Goal: Task Accomplishment & Management: Use online tool/utility

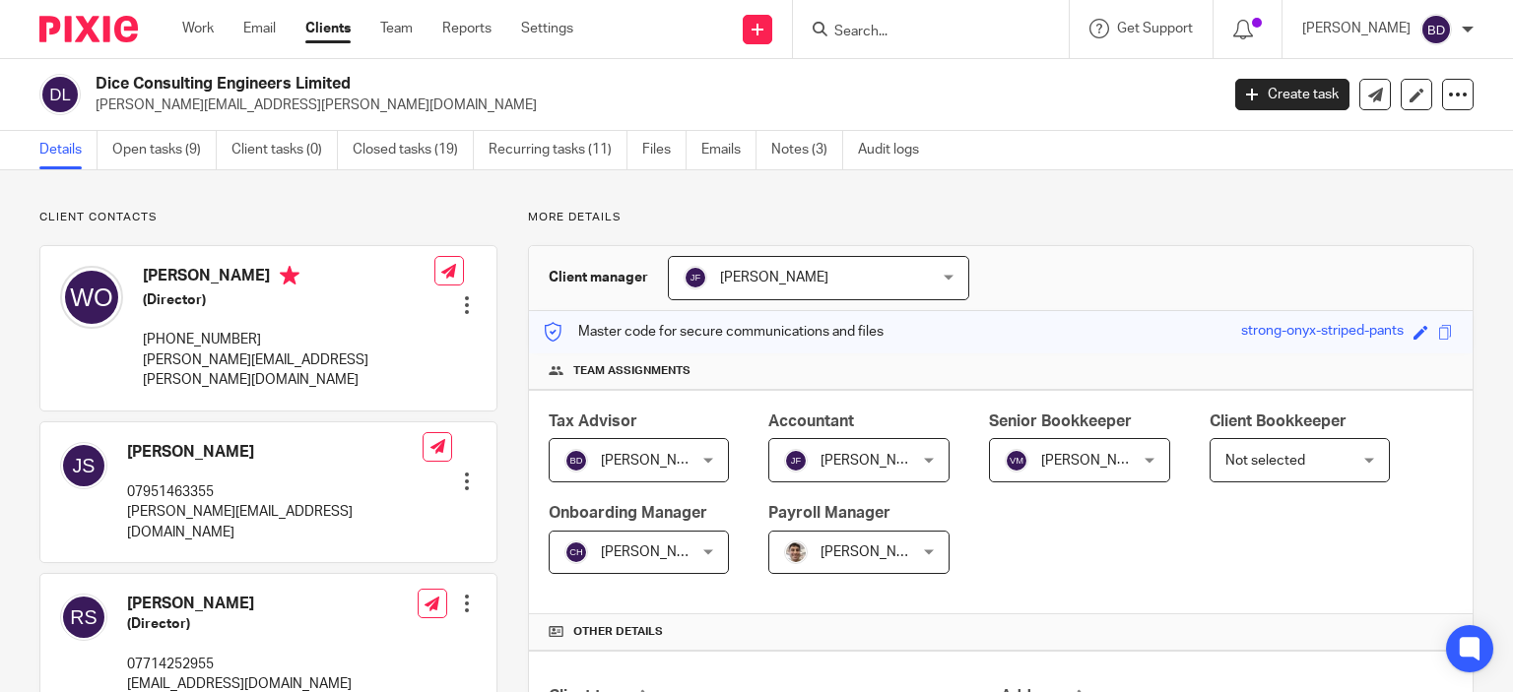
click at [940, 31] on input "Search" at bounding box center [920, 33] width 177 height 18
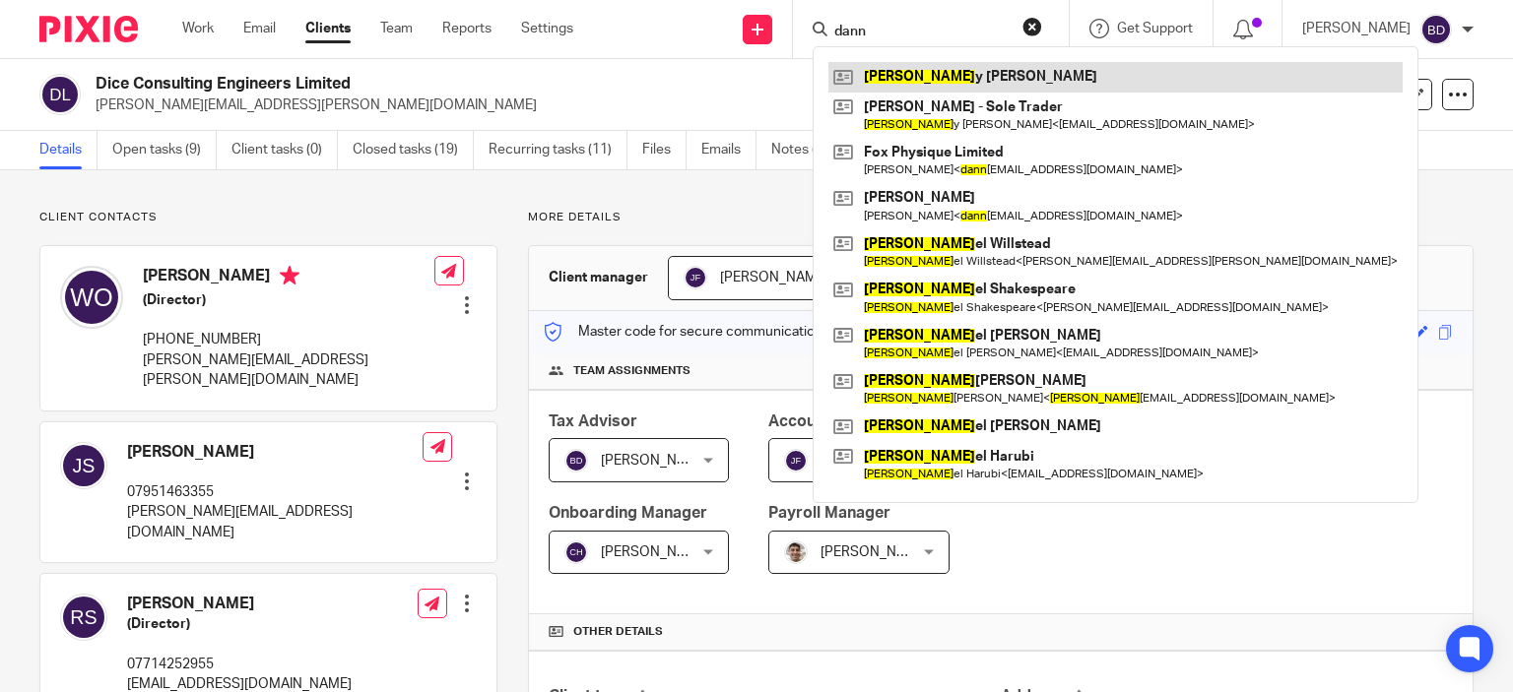
type input "dann"
click at [1011, 70] on link at bounding box center [1115, 77] width 574 height 30
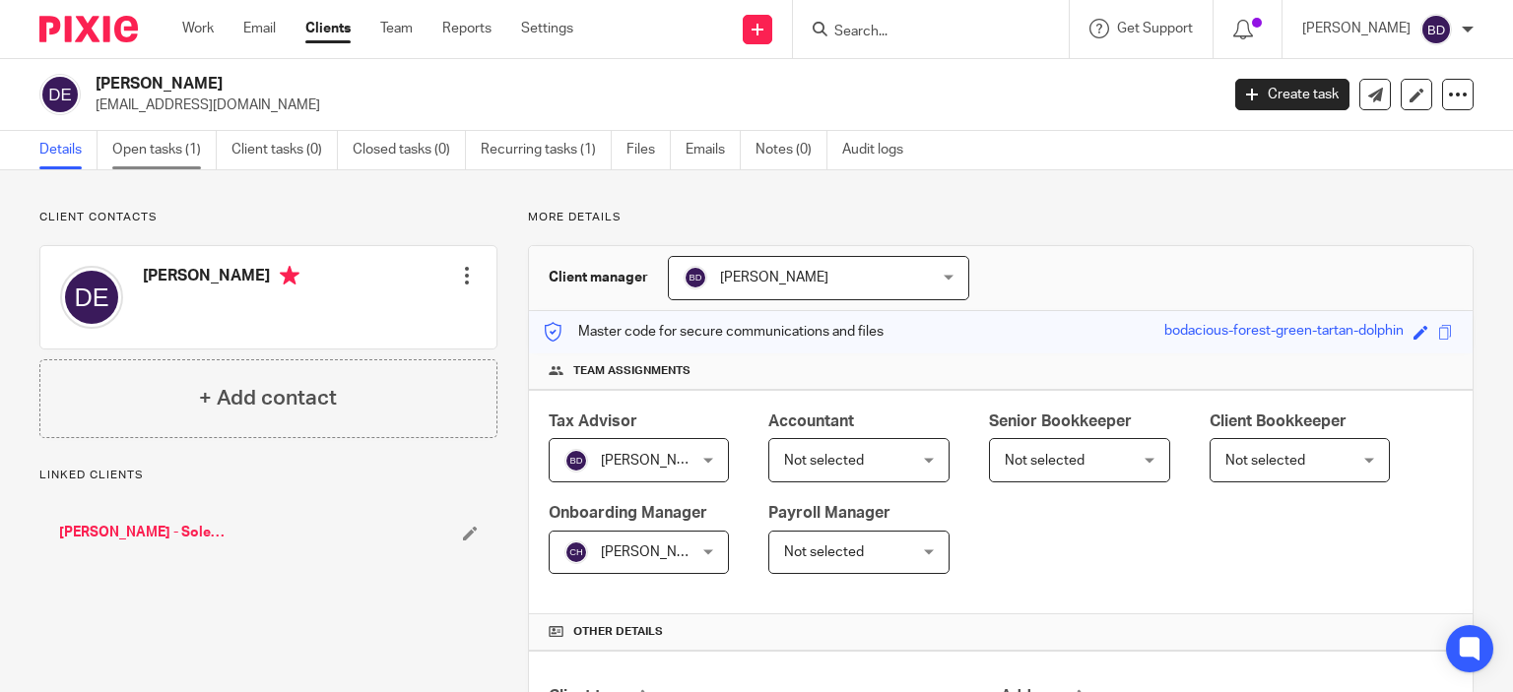
click at [164, 142] on link "Open tasks (1)" at bounding box center [164, 150] width 104 height 38
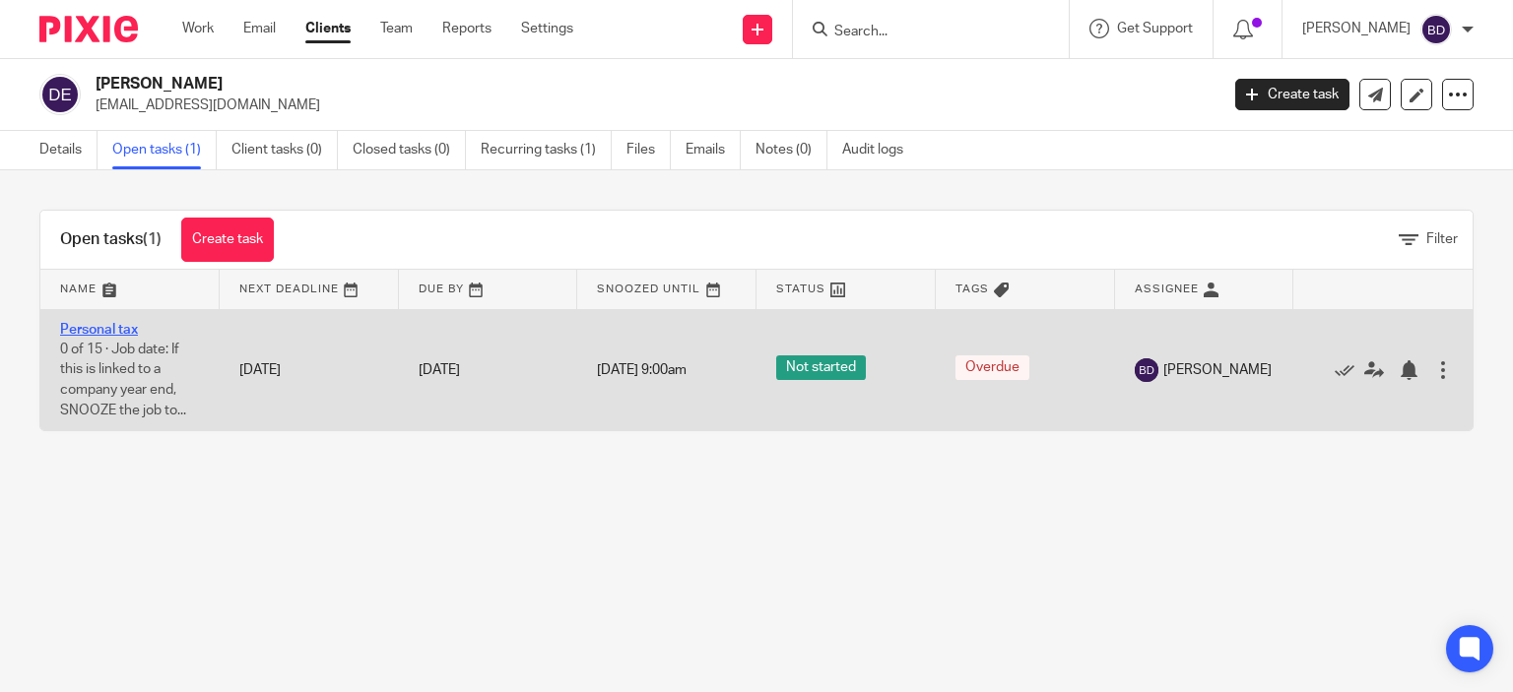
click at [119, 331] on link "Personal tax" at bounding box center [99, 330] width 78 height 14
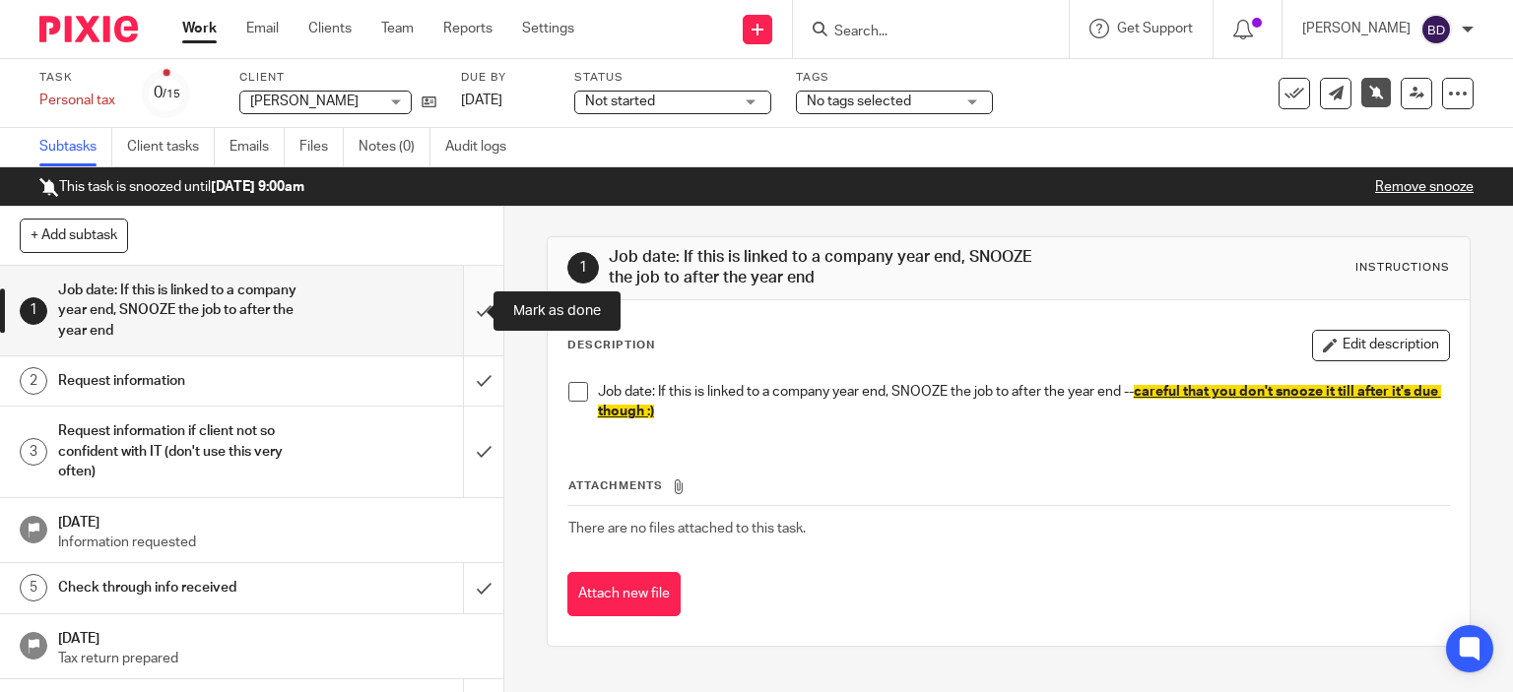
click at [465, 308] on input "submit" at bounding box center [251, 311] width 503 height 90
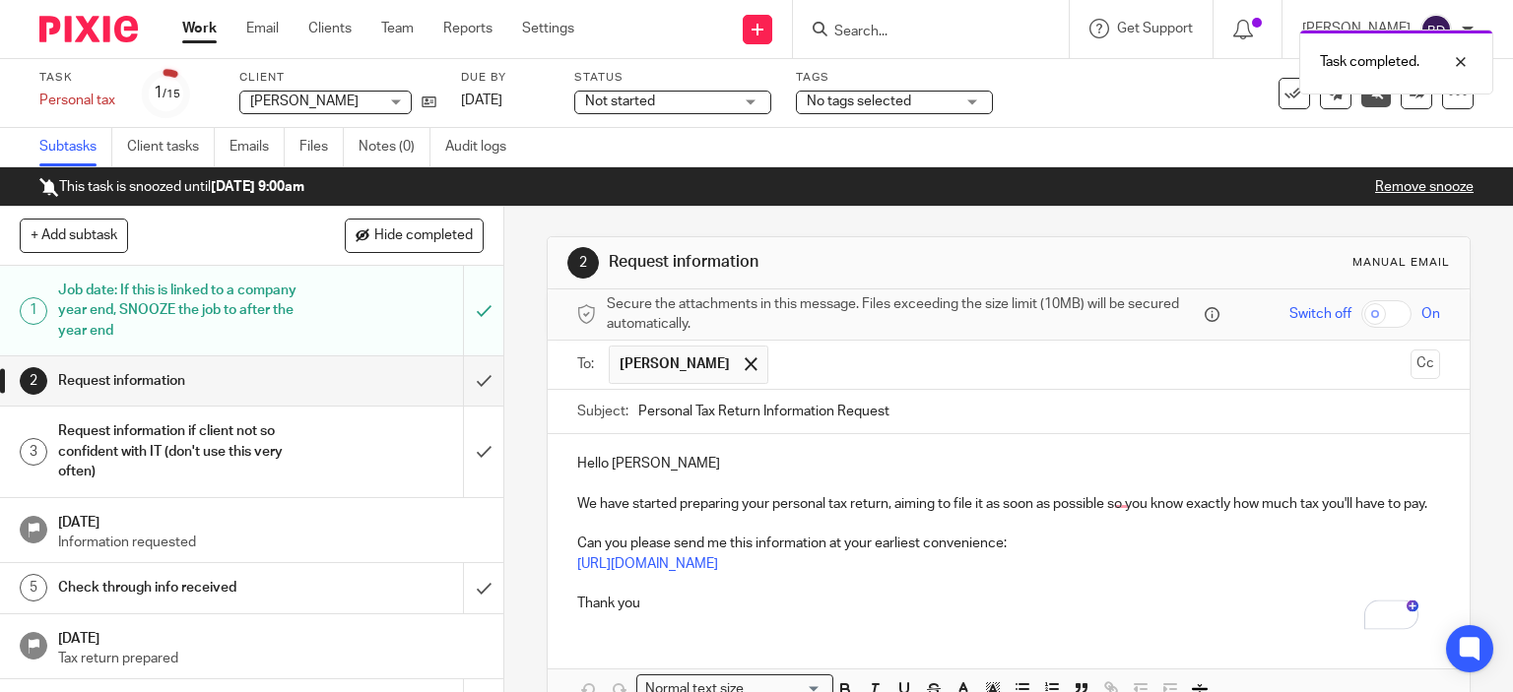
click at [690, 466] on p "Hello Danny" at bounding box center [1009, 464] width 864 height 20
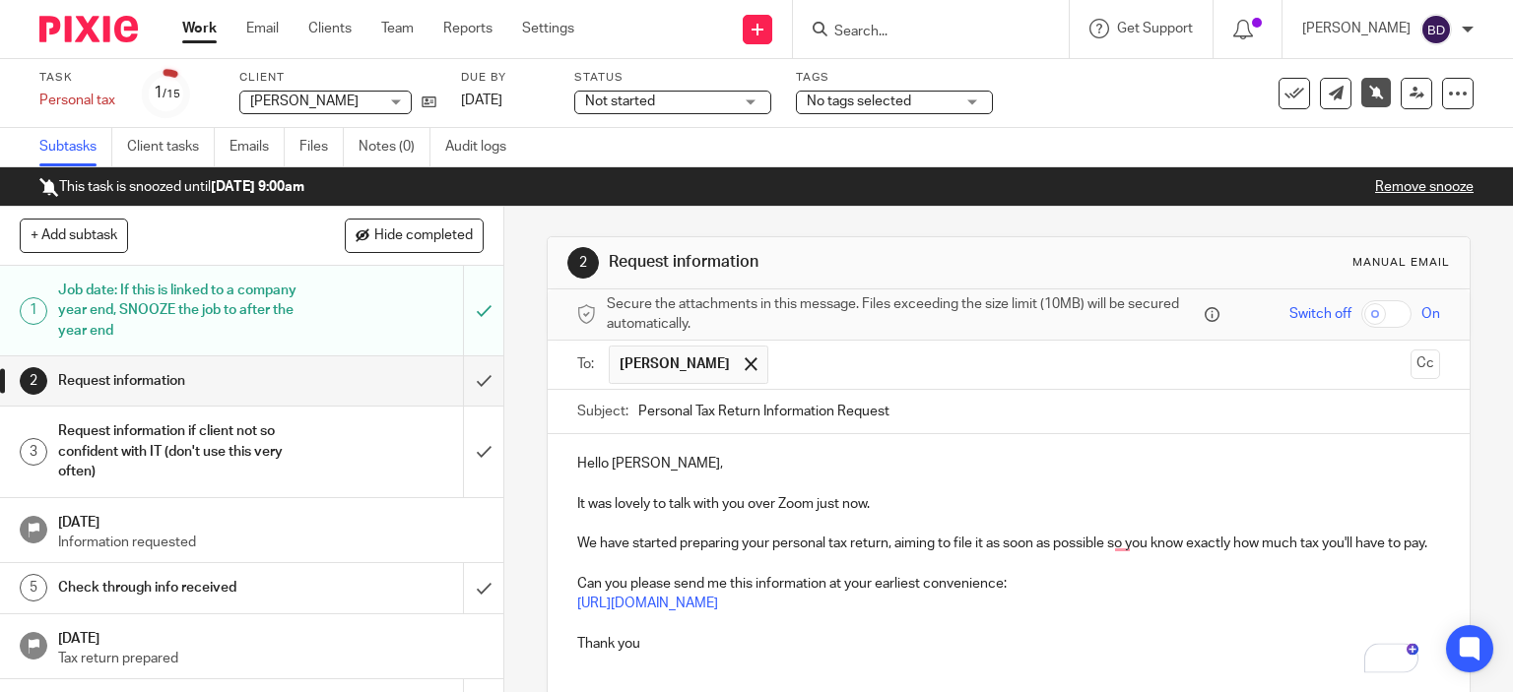
click at [591, 540] on p "We have started preparing your personal tax return, aiming to file it as soon a…" at bounding box center [1009, 544] width 864 height 20
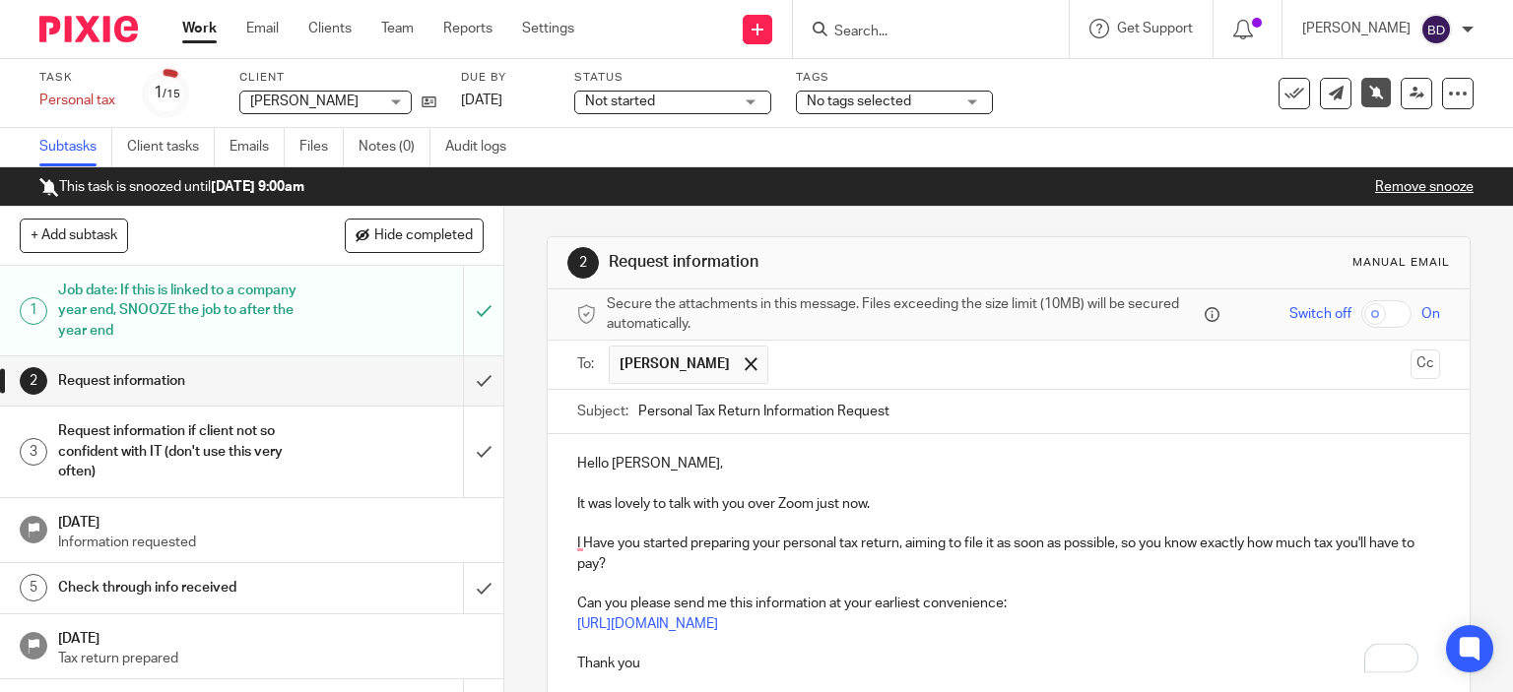
click at [588, 539] on p "I Have you started preparing your personal tax return, aiming to file it as soo…" at bounding box center [1009, 554] width 864 height 40
click at [632, 539] on p "I have you started preparing your personal tax return, aiming to file it as soo…" at bounding box center [1009, 554] width 864 height 40
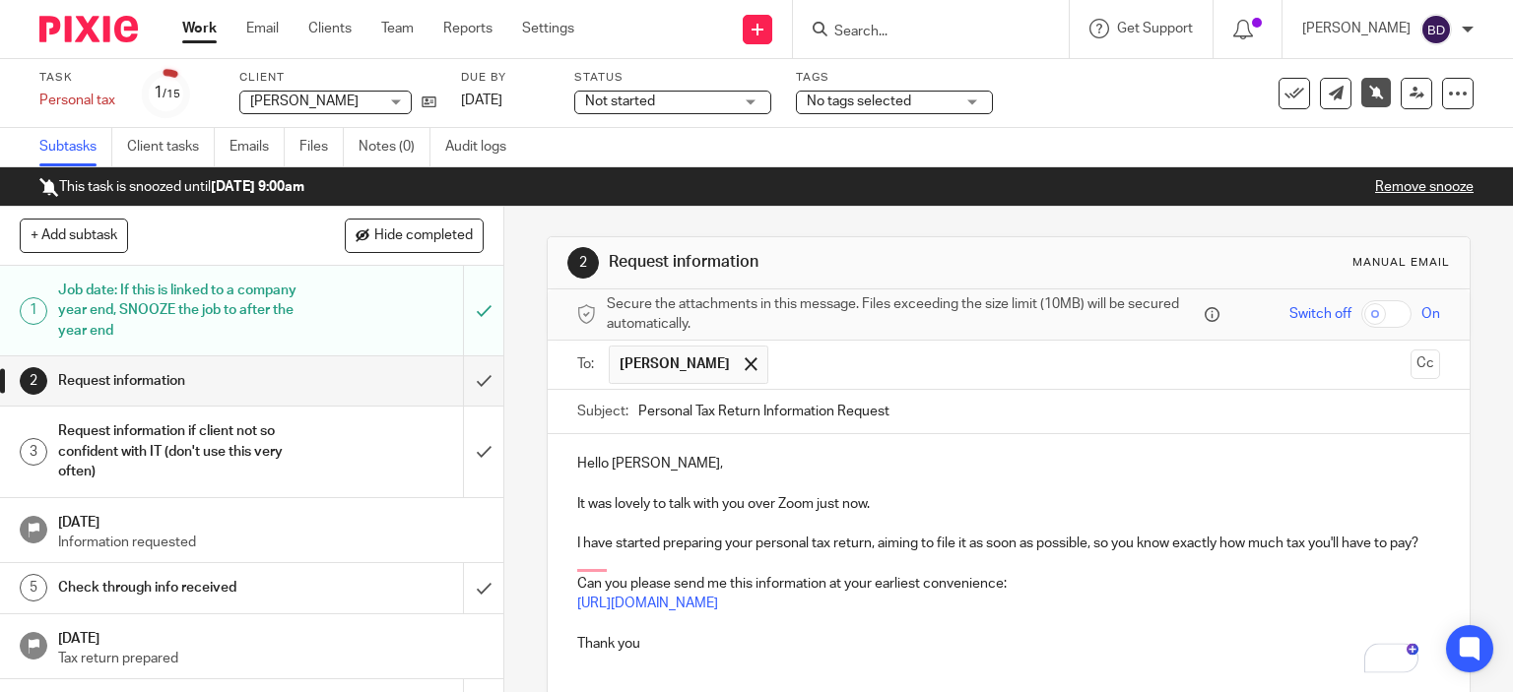
click at [1085, 544] on p "I have started preparing your personal tax return, aiming to file it as soon as…" at bounding box center [1009, 544] width 864 height 20
click at [682, 644] on p "Thank you" at bounding box center [1009, 644] width 864 height 20
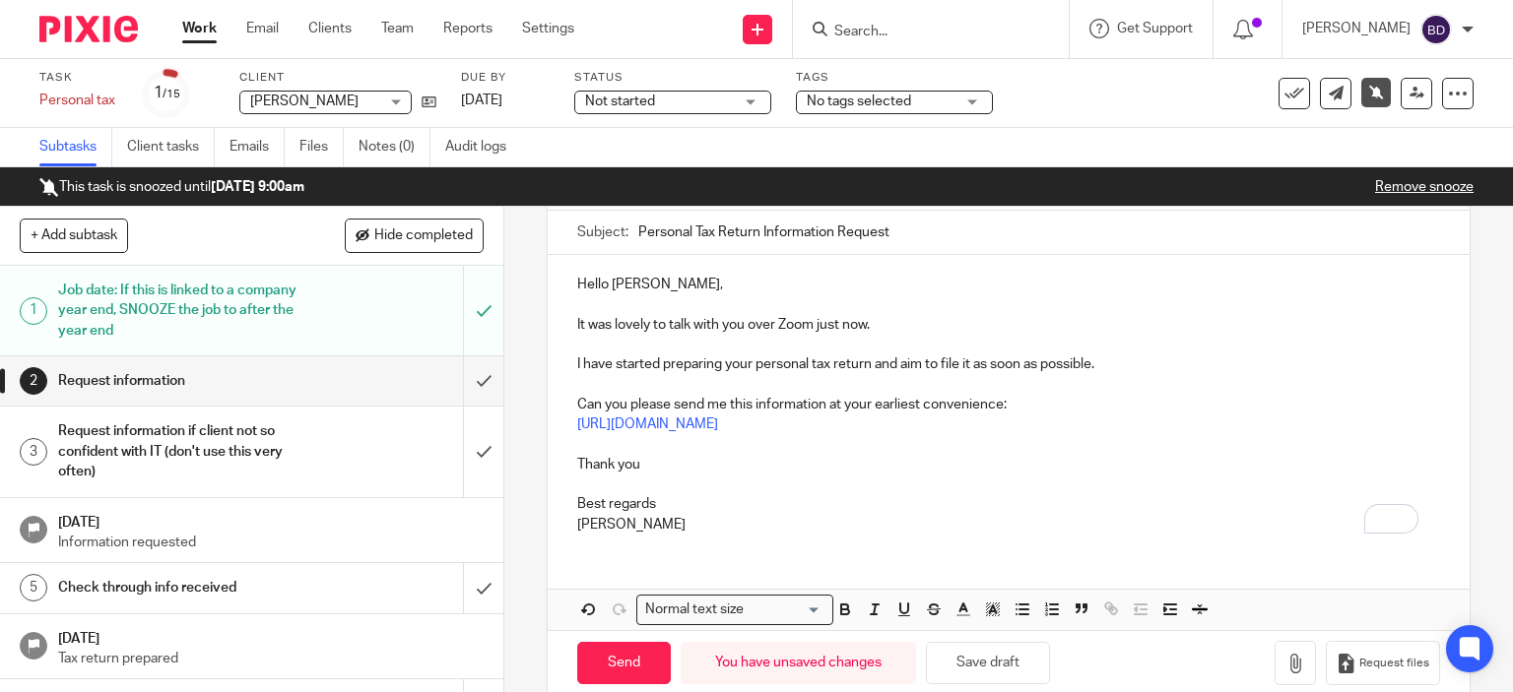
scroll to position [209, 0]
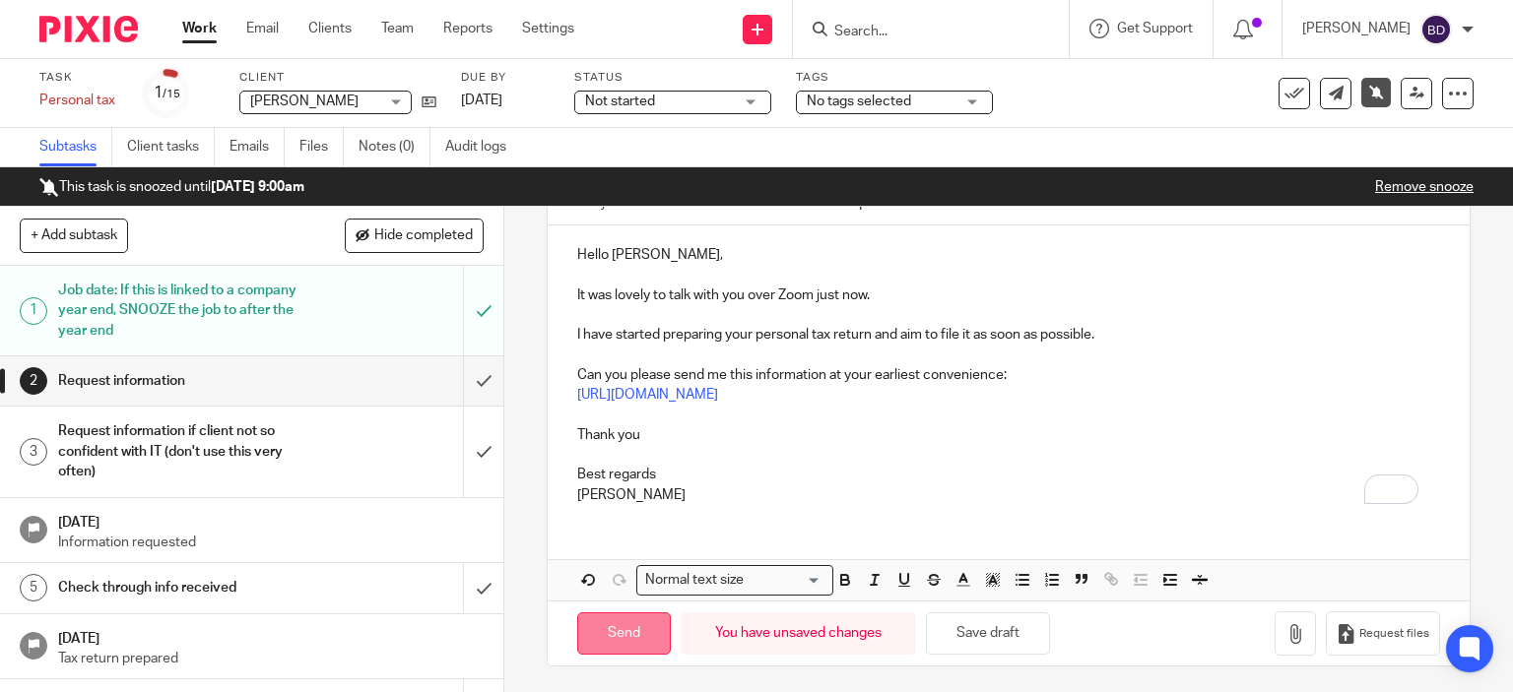
click at [619, 628] on input "Send" at bounding box center [624, 634] width 94 height 42
type input "Sent"
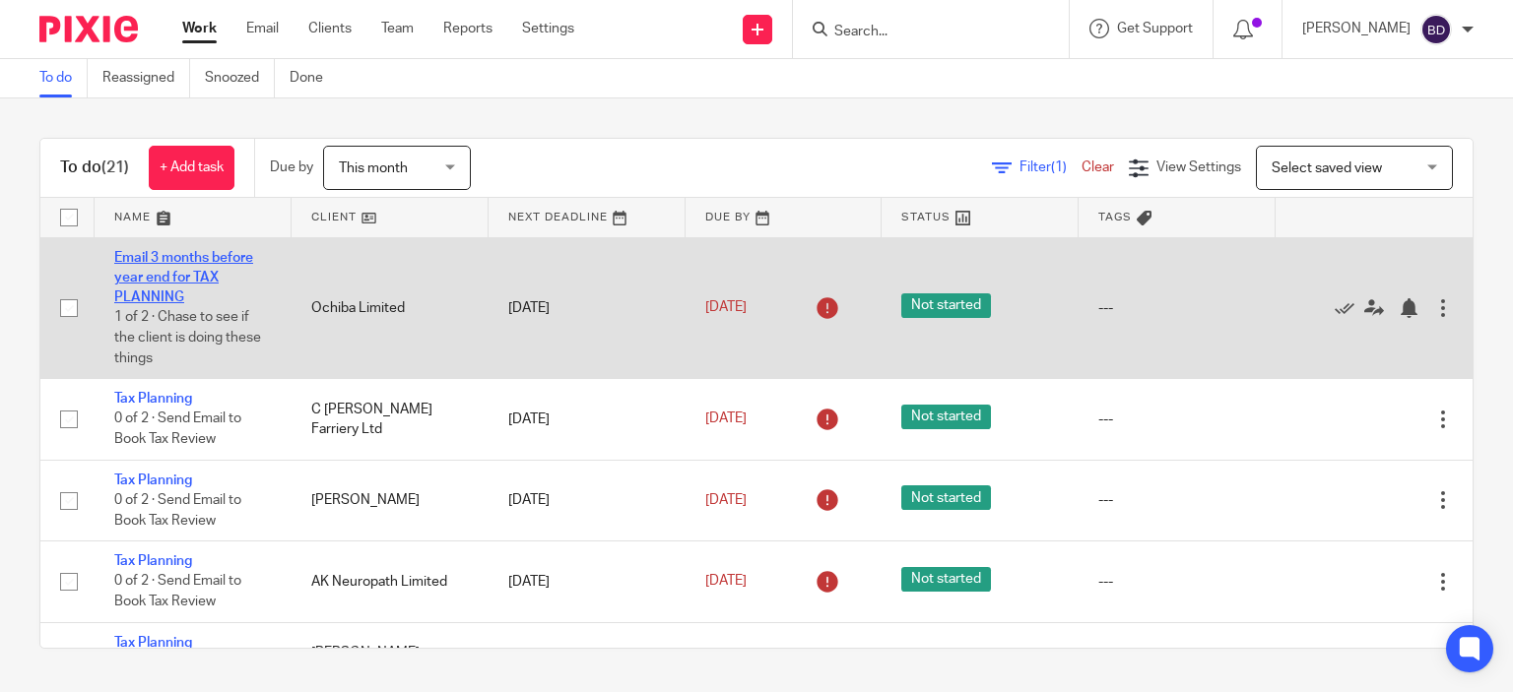
click at [163, 261] on link "Email 3 months before year end for TAX PLANNING" at bounding box center [183, 278] width 139 height 54
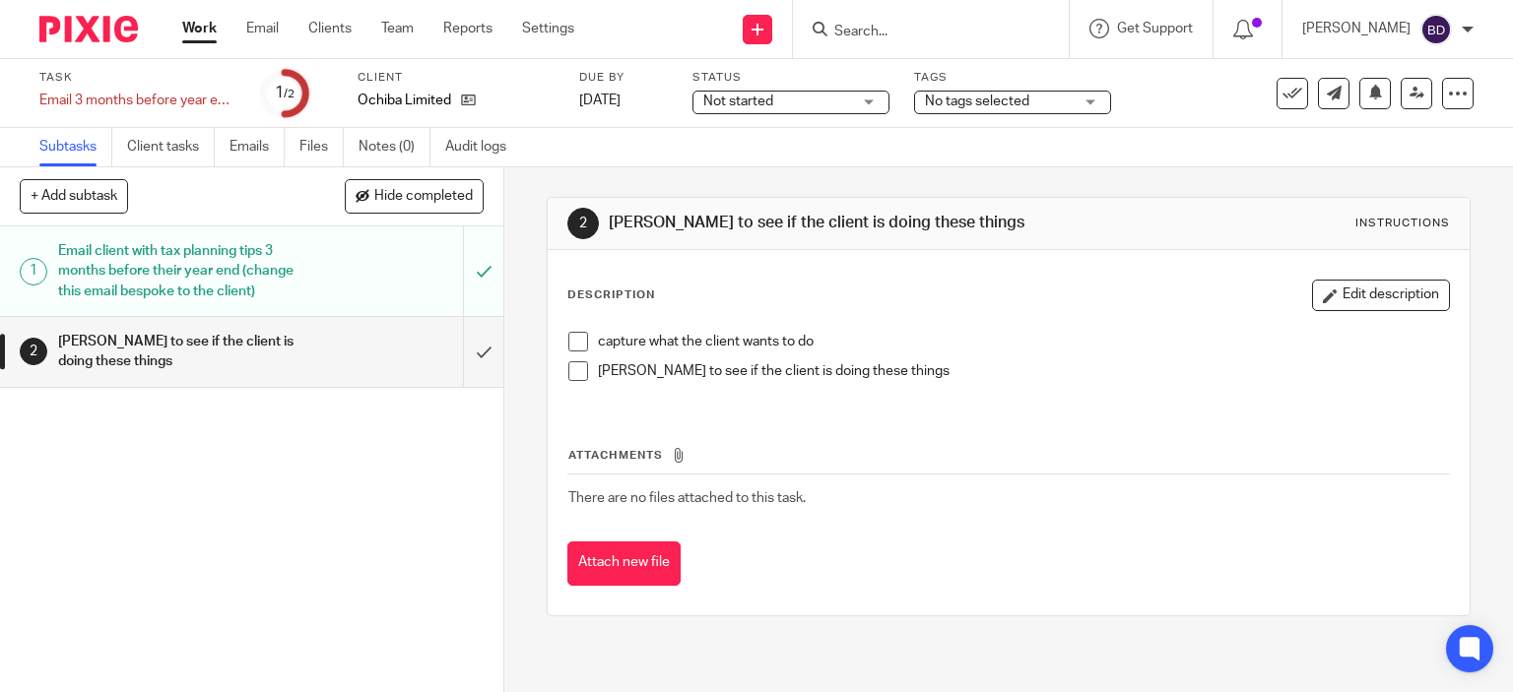
click at [186, 31] on link "Work" at bounding box center [199, 29] width 34 height 20
